Goal: Task Accomplishment & Management: Use online tool/utility

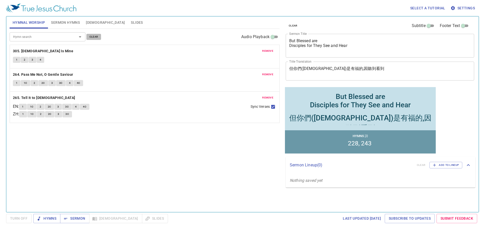
click at [91, 36] on span "clear" at bounding box center [93, 37] width 9 height 5
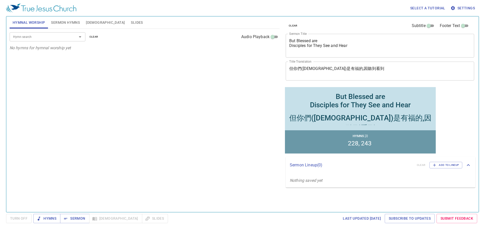
click at [44, 39] on input "Hymn search" at bounding box center [40, 37] width 58 height 6
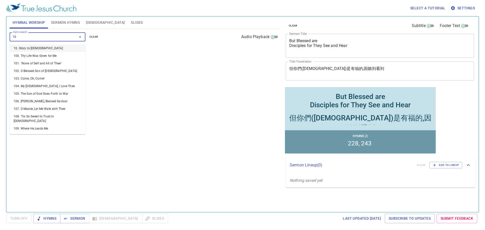
type input "106"
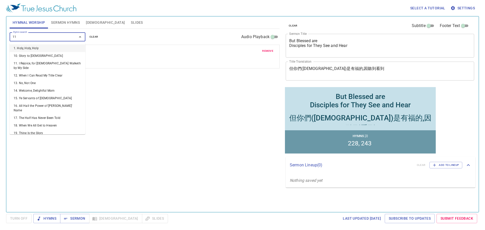
type input "119"
type input "122"
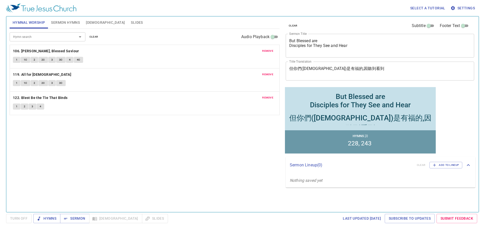
click at [120, 11] on div "Select a tutorial Settings" at bounding box center [241, 8] width 470 height 16
click at [54, 219] on span "Hymns" at bounding box center [46, 218] width 19 height 6
click at [269, 51] on span "remove" at bounding box center [267, 51] width 11 height 5
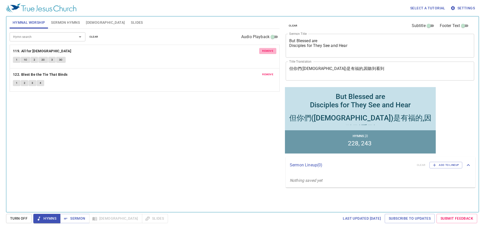
click at [269, 51] on span "remove" at bounding box center [267, 51] width 11 height 5
click at [269, 72] on span "remove" at bounding box center [267, 74] width 11 height 5
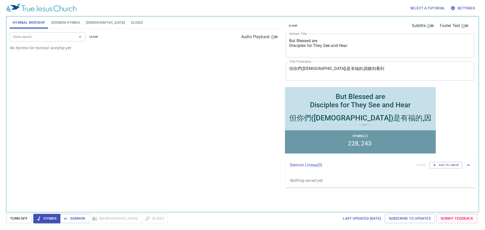
click at [53, 36] on input "Hymn search" at bounding box center [40, 37] width 58 height 6
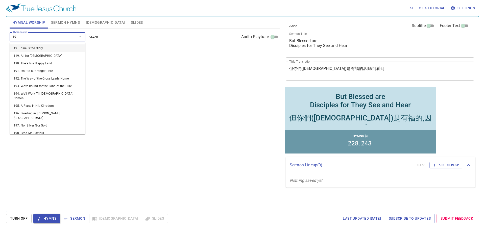
type input "196"
type input "198"
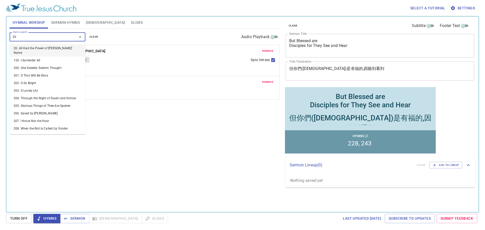
type input "206"
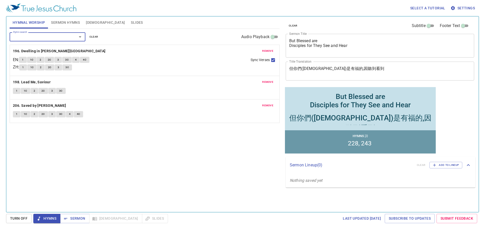
click at [65, 20] on span "Sermon Hymns" at bounding box center [65, 22] width 29 height 6
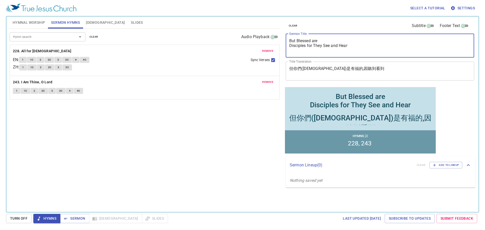
drag, startPoint x: 358, startPoint y: 48, endPoint x: 251, endPoint y: 23, distance: 110.1
click at [251, 23] on div "Hymnal Worship Sermon Hymns Bible Slides Hymn search Hymn search clear Audio Pl…" at bounding box center [242, 112] width 469 height 196
paste textarea "盡都亨通 - 大衛王臨終遺言(1) Prosper In All - The Dying Charge of King David (1)"
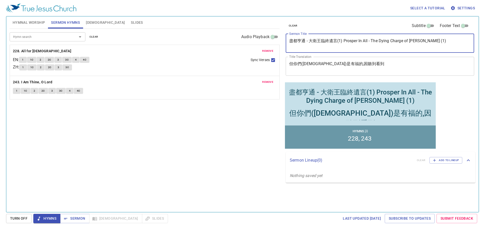
drag, startPoint x: 343, startPoint y: 41, endPoint x: 278, endPoint y: 42, distance: 64.9
click at [278, 42] on div "Hymnal Worship Sermon Hymns Bible Slides Hymn search Hymn search clear Audio Pl…" at bounding box center [242, 112] width 469 height 196
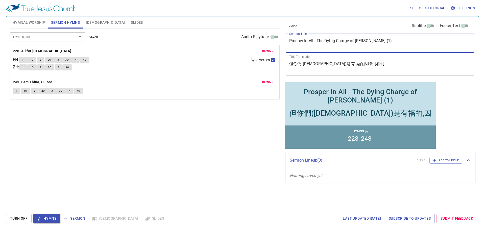
type textarea "Prosper In All - The Dying Charge of [PERSON_NAME] (1)"
click at [333, 62] on textarea "但你們(主徒)是有福的,因聽到看到" at bounding box center [379, 66] width 181 height 10
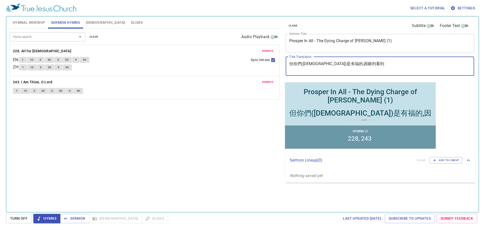
click at [333, 62] on textarea "但你們(主徒)是有福的,因聽到看到" at bounding box center [379, 66] width 181 height 10
paste textarea "盡都亨通 - 大衛王臨終遺言(1) Prosper In All - The Dying Charge of King David (1)"
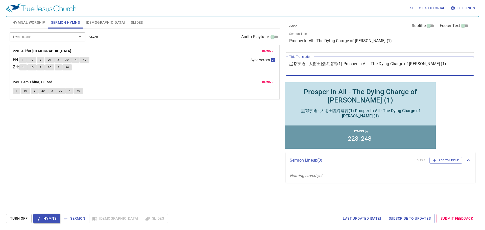
drag, startPoint x: 343, startPoint y: 65, endPoint x: 446, endPoint y: 68, distance: 103.5
click at [446, 68] on textarea "盡都亨通 - 大衛王臨終遺言(1) Prosper In All - The Dying Charge of King David (1)" at bounding box center [379, 66] width 181 height 10
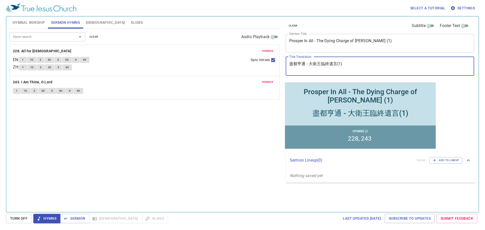
type textarea "盡都亨通 - 大衛王臨終遺言(1)"
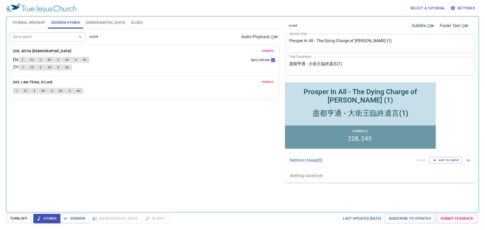
click at [188, 116] on div "Hymn search Hymn search clear Audio Playback remove 228. All for Jesus EN : 1 1…" at bounding box center [145, 118] width 270 height 179
click at [270, 51] on span "remove" at bounding box center [267, 51] width 11 height 5
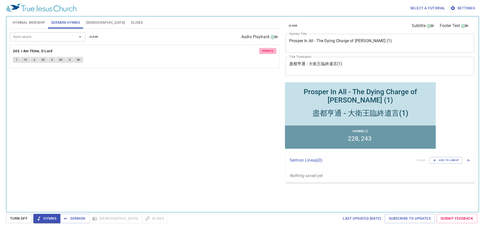
click at [270, 51] on span "remove" at bounding box center [267, 51] width 11 height 5
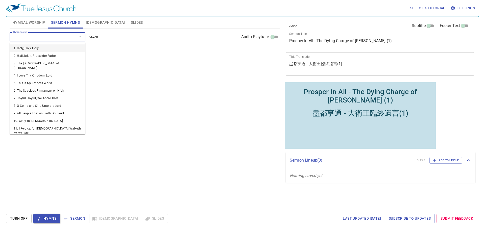
click at [62, 36] on input "Hymn search" at bounding box center [40, 37] width 58 height 6
type input "177"
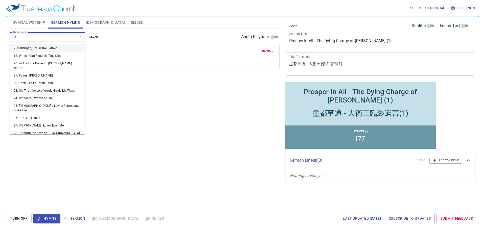
type input "236"
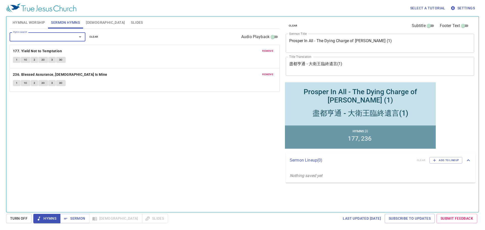
click at [38, 21] on span "Hymnal Worship" at bounding box center [29, 22] width 33 height 6
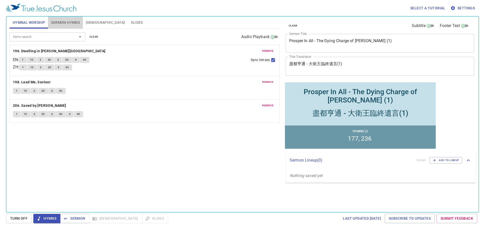
click at [62, 19] on span "Sermon Hymns" at bounding box center [65, 22] width 29 height 6
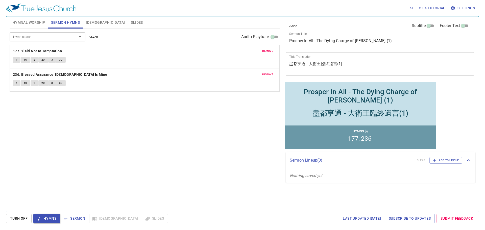
click at [32, 23] on span "Hymnal Worship" at bounding box center [29, 22] width 33 height 6
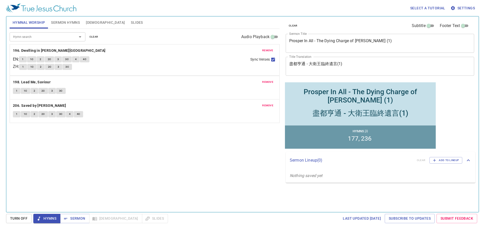
drag, startPoint x: 11, startPoint y: 47, endPoint x: 91, endPoint y: 48, distance: 80.5
click at [91, 48] on div "remove 196. Dwelling in Beulah Land EN : 1 1C 2 2C 3 3C 4 4C ZH : 1 1C 2 2C 3 3…" at bounding box center [145, 84] width 270 height 78
click at [134, 134] on div "Hymn search Hymn search clear Audio Playback remove 196. Dwelling in Beulah Lan…" at bounding box center [145, 118] width 270 height 179
click at [73, 20] on span "Sermon Hymns" at bounding box center [65, 22] width 29 height 6
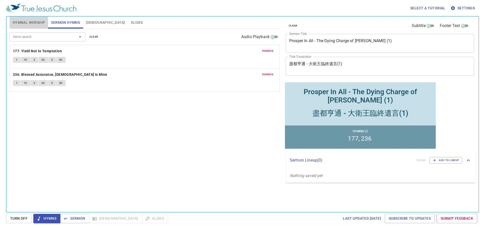
click at [27, 22] on span "Hymnal Worship" at bounding box center [29, 22] width 33 height 6
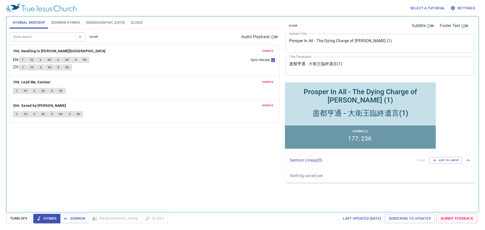
click at [55, 21] on span "Sermon Hymns" at bounding box center [65, 22] width 29 height 6
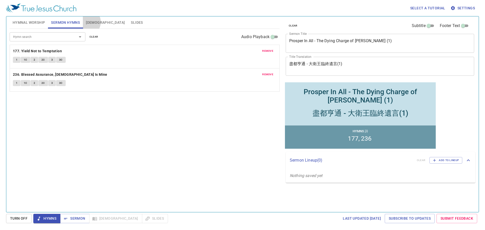
click at [87, 22] on span "[DEMOGRAPHIC_DATA]" at bounding box center [105, 22] width 39 height 6
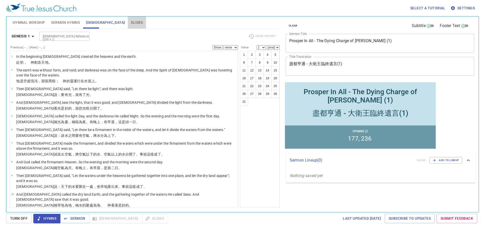
click at [131, 20] on span "Slides" at bounding box center [137, 22] width 12 height 6
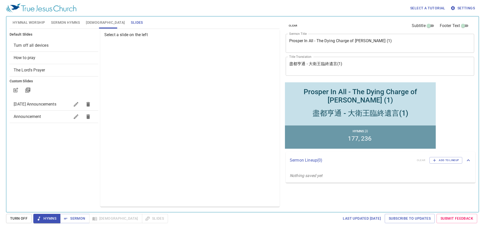
click at [93, 22] on span "[DEMOGRAPHIC_DATA]" at bounding box center [105, 22] width 39 height 6
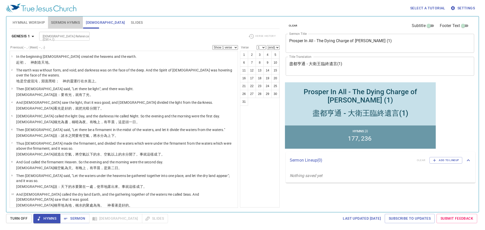
click at [67, 24] on span "Sermon Hymns" at bounding box center [65, 22] width 29 height 6
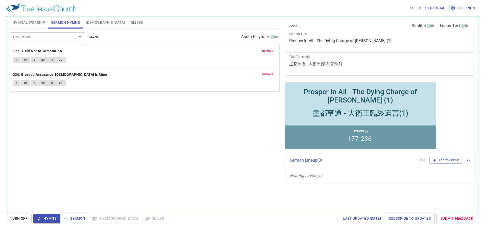
click at [33, 21] on span "Hymnal Worship" at bounding box center [29, 22] width 33 height 6
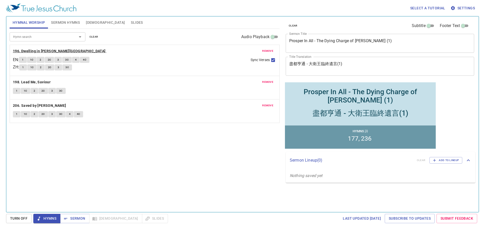
click at [34, 52] on b "196. Dwelling in [PERSON_NAME][GEOGRAPHIC_DATA]" at bounding box center [59, 51] width 93 height 6
click at [23, 58] on span "1" at bounding box center [23, 60] width 2 height 5
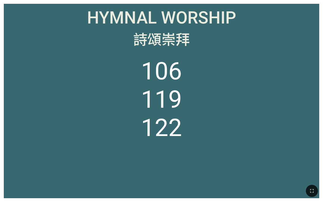
drag, startPoint x: 310, startPoint y: 191, endPoint x: 329, endPoint y: 240, distance: 52.4
click at [310, 191] on icon "button" at bounding box center [312, 191] width 6 height 6
